Goal: Information Seeking & Learning: Learn about a topic

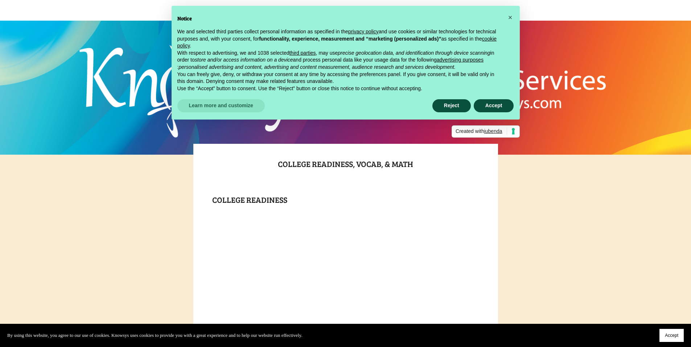
scroll to position [1, 0]
click at [493, 106] on button "Accept" at bounding box center [494, 105] width 40 height 13
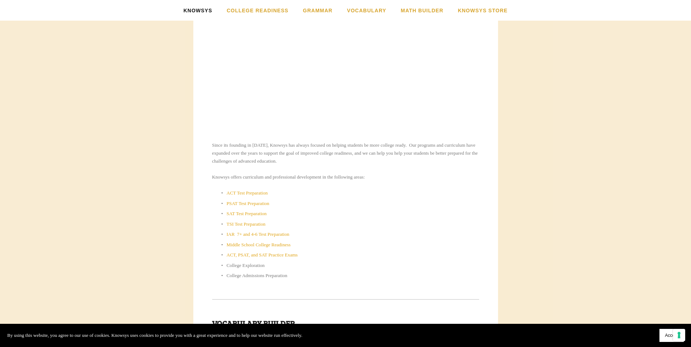
scroll to position [242, 0]
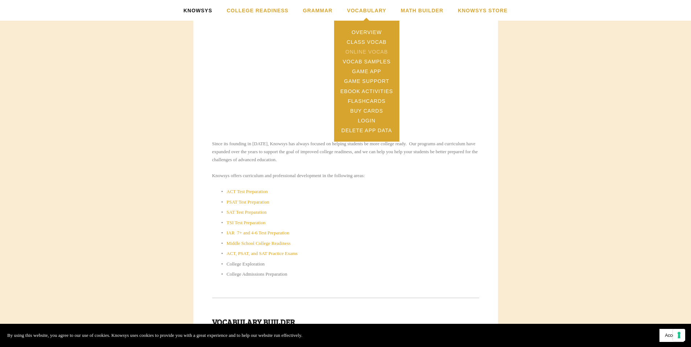
click at [380, 55] on link "Online Vocab" at bounding box center [366, 52] width 65 height 10
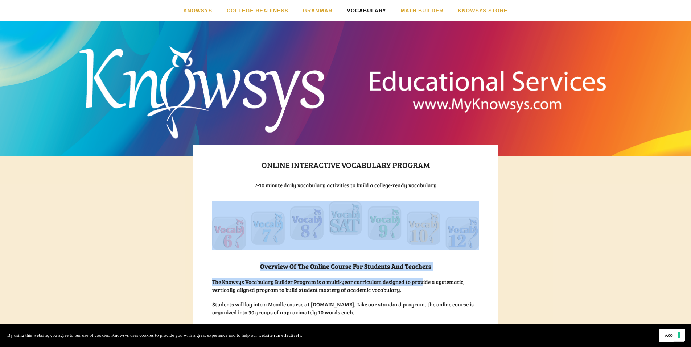
drag, startPoint x: 420, startPoint y: 284, endPoint x: 436, endPoint y: 245, distance: 41.6
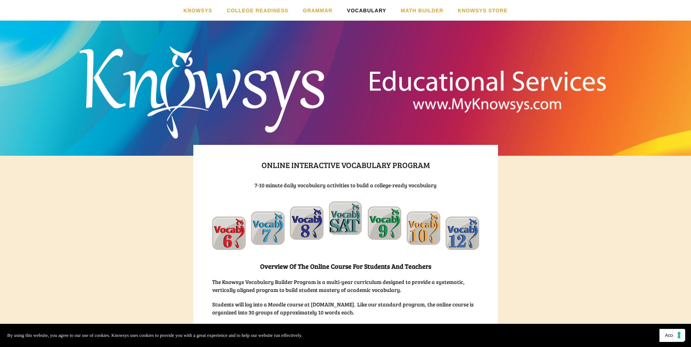
click at [352, 223] on img at bounding box center [345, 226] width 267 height 49
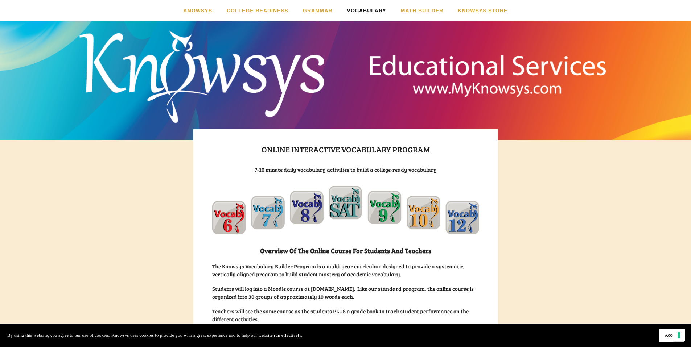
scroll to position [16, 0]
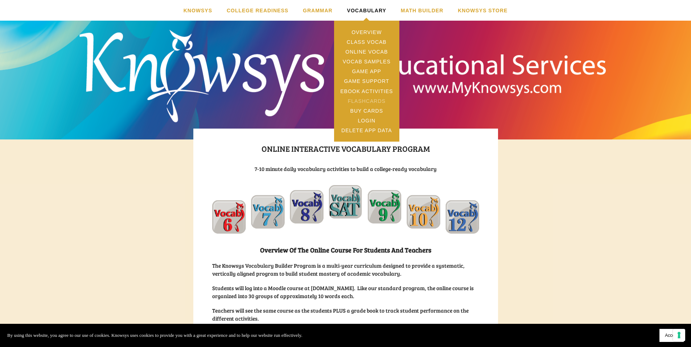
click at [371, 102] on link "Flashcards" at bounding box center [366, 101] width 65 height 10
